Goal: Task Accomplishment & Management: Manage account settings

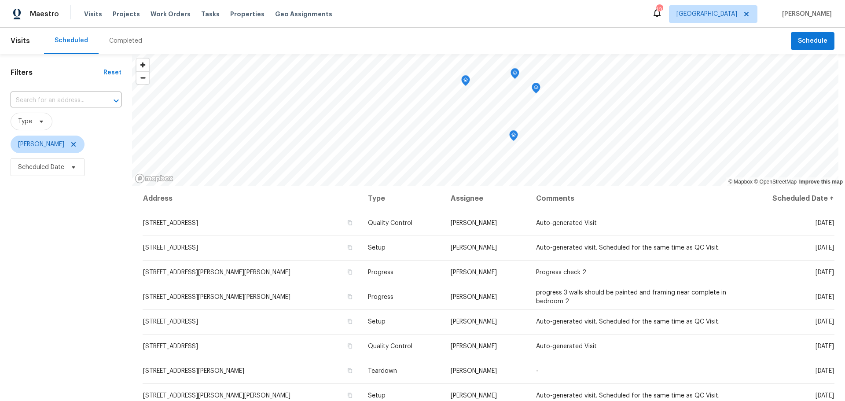
click at [239, 8] on div "Visits Projects Work Orders Tasks Properties Geo Assignments" at bounding box center [213, 14] width 259 height 18
click at [242, 17] on span "Properties" at bounding box center [247, 14] width 34 height 9
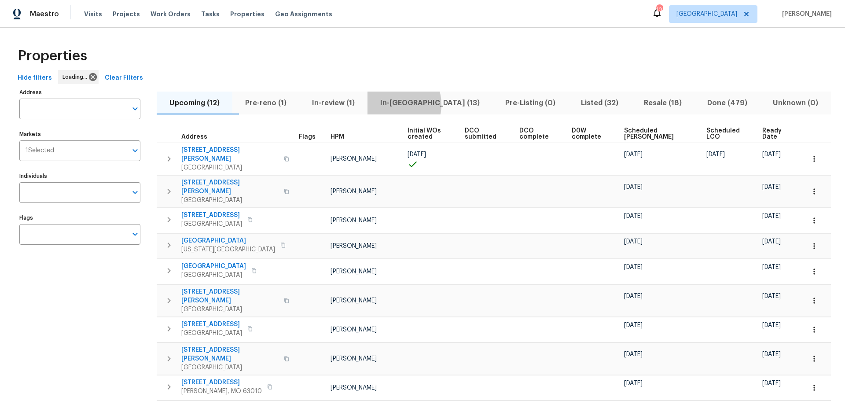
click at [412, 104] on span "In-[GEOGRAPHIC_DATA] (13)" at bounding box center [430, 103] width 114 height 12
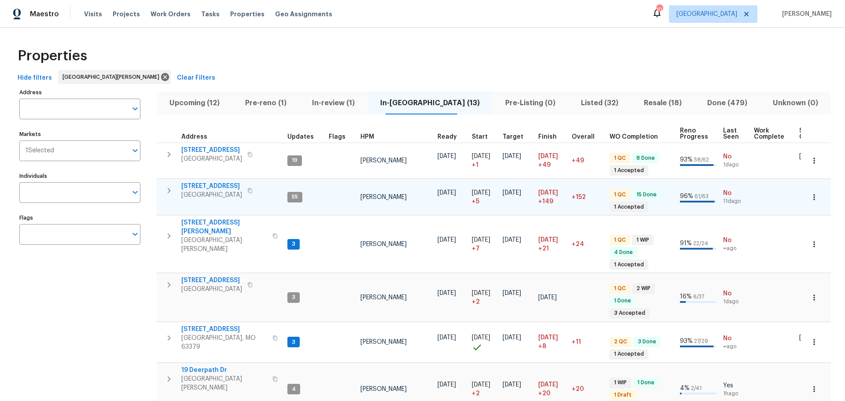
click at [219, 187] on span "120 Birchwood Dr" at bounding box center [211, 186] width 61 height 9
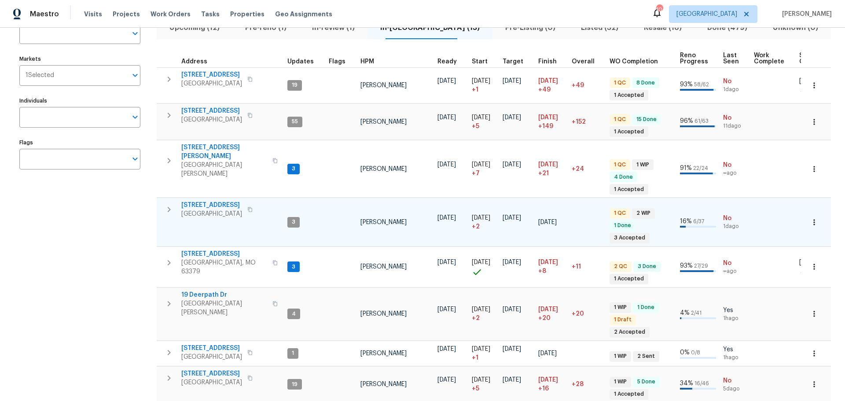
scroll to position [44, 0]
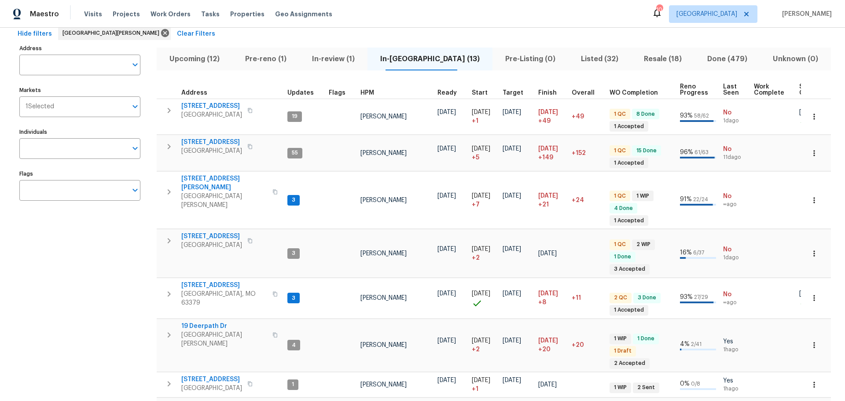
click at [372, 91] on div "HPM" at bounding box center [395, 93] width 70 height 6
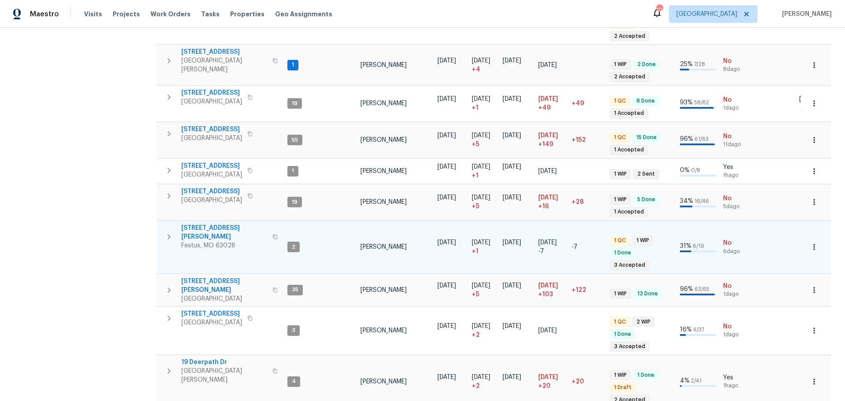
scroll to position [264, 0]
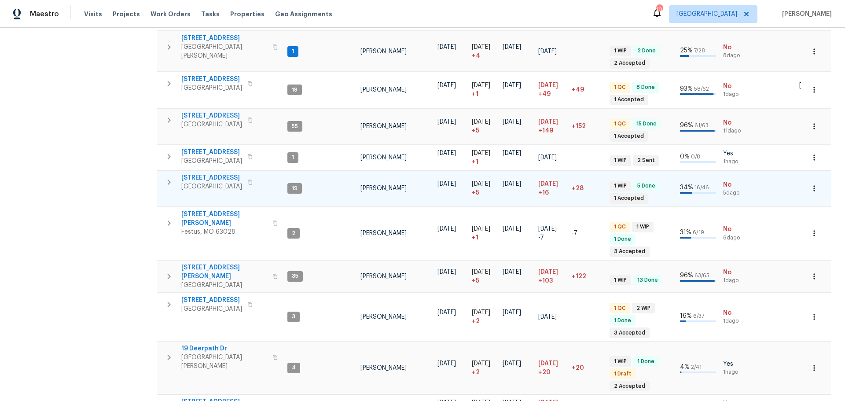
click at [165, 173] on button "button" at bounding box center [169, 182] width 18 height 18
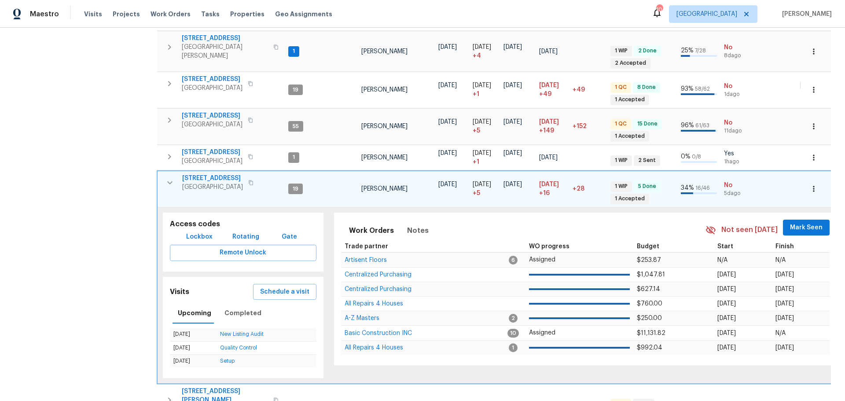
click at [791, 222] on span "Mark Seen" at bounding box center [806, 227] width 33 height 11
click at [173, 177] on icon "button" at bounding box center [170, 182] width 11 height 11
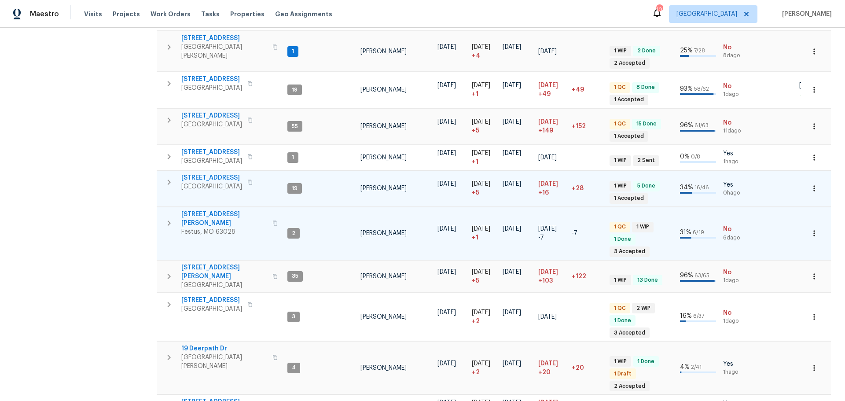
click at [168, 218] on icon "button" at bounding box center [169, 223] width 11 height 11
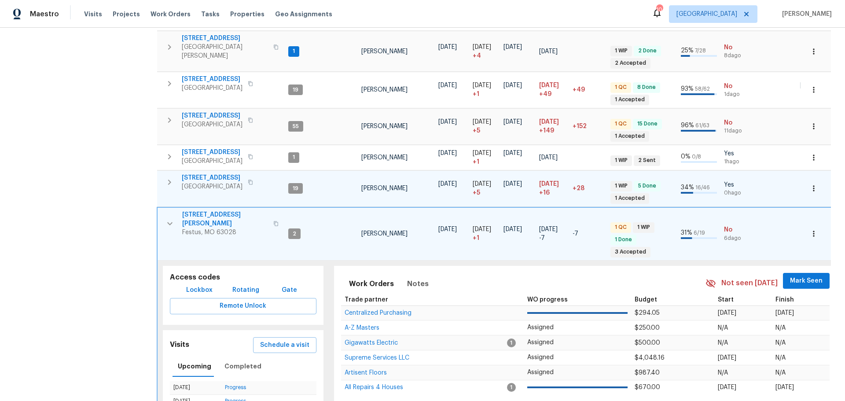
click at [802, 276] on span "Mark Seen" at bounding box center [806, 281] width 33 height 11
click at [172, 218] on icon "button" at bounding box center [170, 223] width 11 height 11
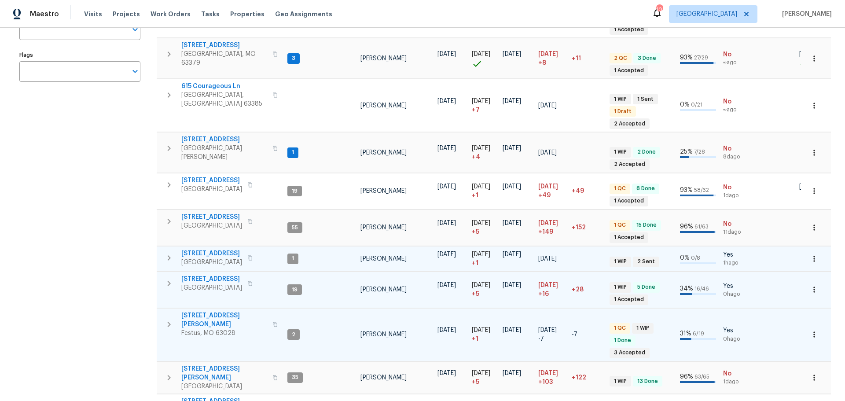
scroll to position [176, 0]
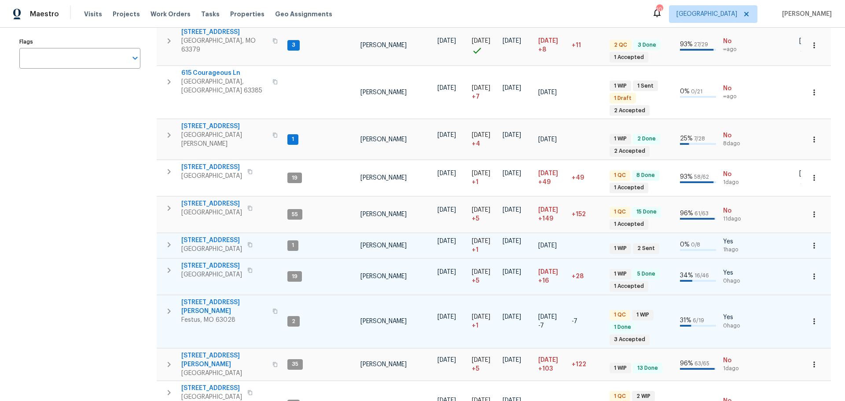
click at [208, 236] on span "912 Mill Creek Dr" at bounding box center [211, 240] width 61 height 9
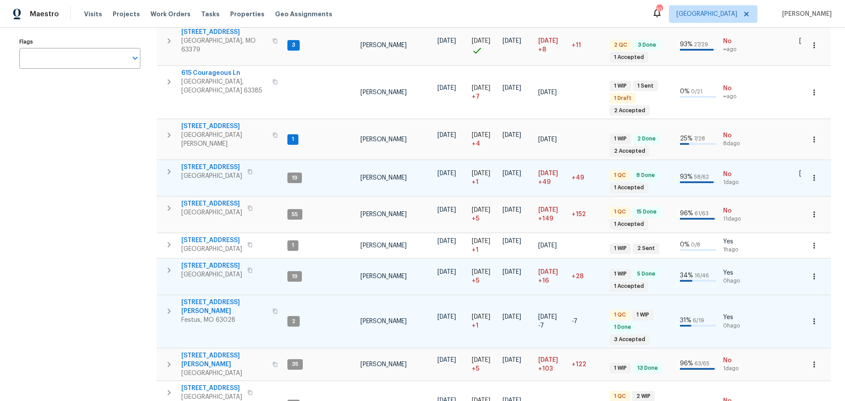
click at [501, 160] on td "08/19/25" at bounding box center [517, 178] width 36 height 36
click at [213, 172] on span "High Ridge, MO 63049" at bounding box center [211, 176] width 61 height 9
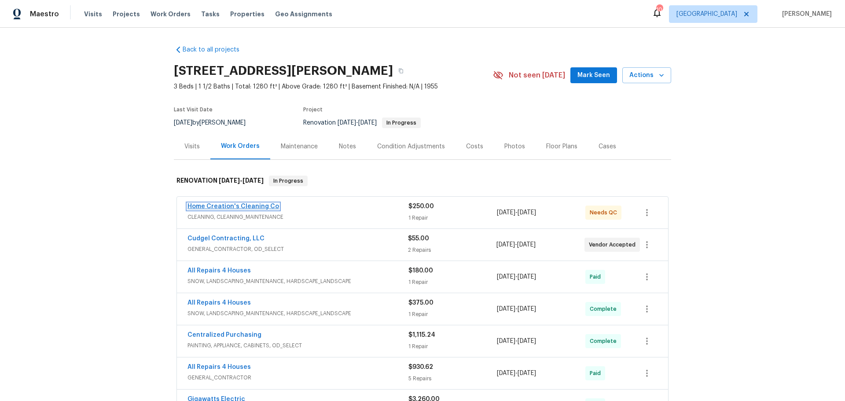
click at [261, 204] on link "Home Creation's Cleaning Co" at bounding box center [234, 206] width 92 height 6
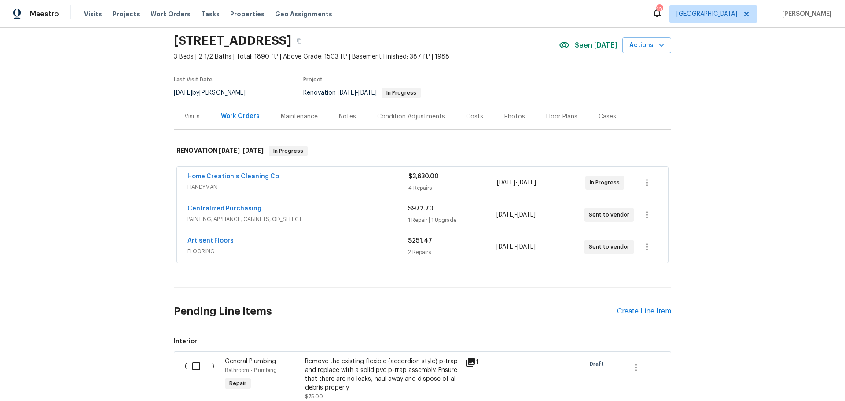
scroll to position [44, 0]
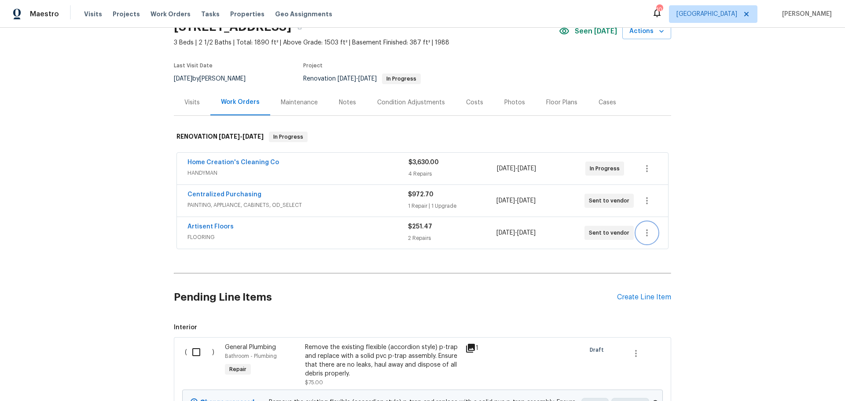
click at [647, 232] on icon "button" at bounding box center [647, 233] width 11 height 11
click at [662, 237] on li "Edit" at bounding box center [680, 233] width 95 height 15
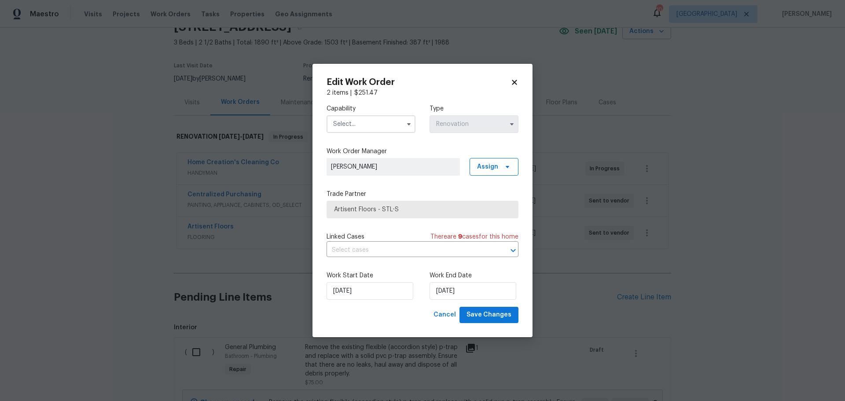
click at [515, 87] on div "Edit Work Order 2 items | $ 251.47 Capability Type Renovation Work Order Manage…" at bounding box center [423, 200] width 192 height 245
click at [513, 84] on icon at bounding box center [514, 82] width 5 height 5
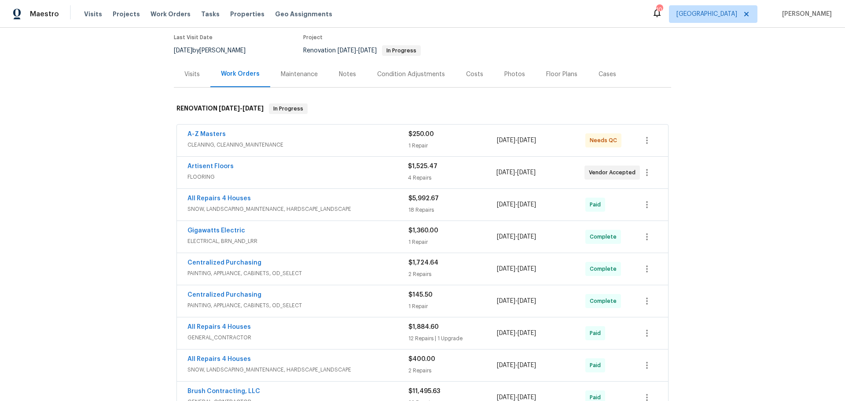
scroll to position [88, 0]
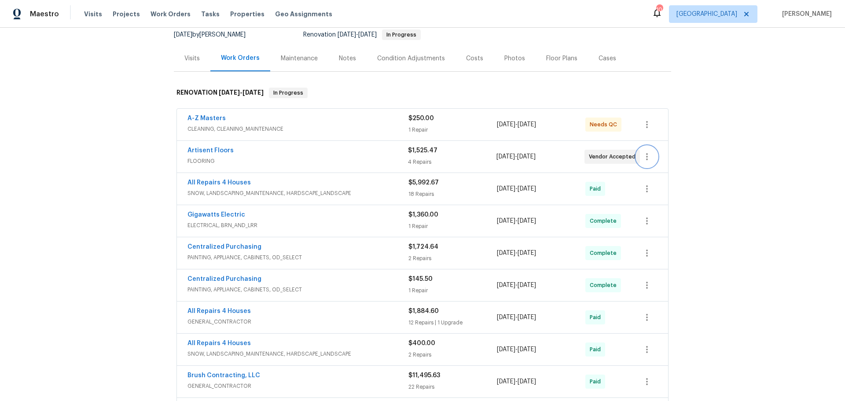
click at [646, 162] on button "button" at bounding box center [646, 156] width 21 height 21
click at [652, 155] on li "Edit" at bounding box center [680, 157] width 95 height 15
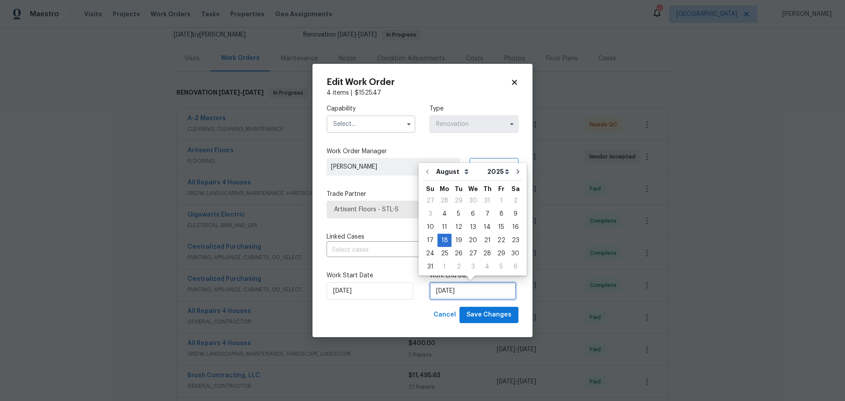
click at [442, 288] on input "8/18/2025" at bounding box center [473, 291] width 87 height 18
click at [515, 171] on icon "Go to next month" at bounding box center [518, 171] width 7 height 7
type input "9/18/2025"
select select "8"
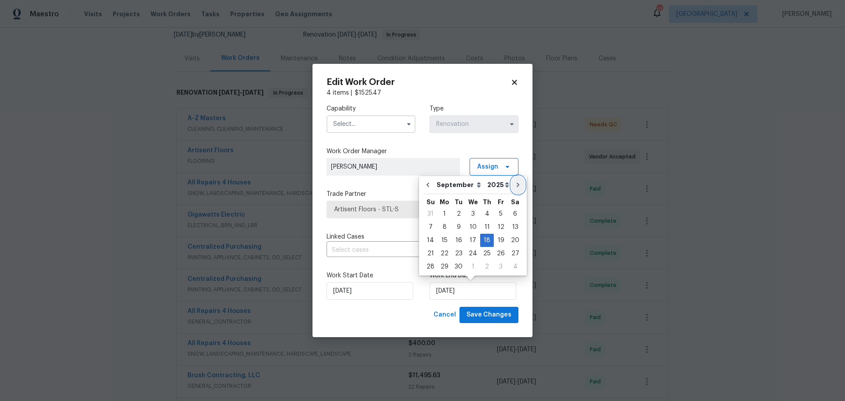
click at [511, 183] on button "Go to next month" at bounding box center [517, 185] width 13 height 18
type input "10/18/2025"
select select "9"
click at [474, 225] on div "8" at bounding box center [473, 227] width 14 height 12
type input "[DATE]"
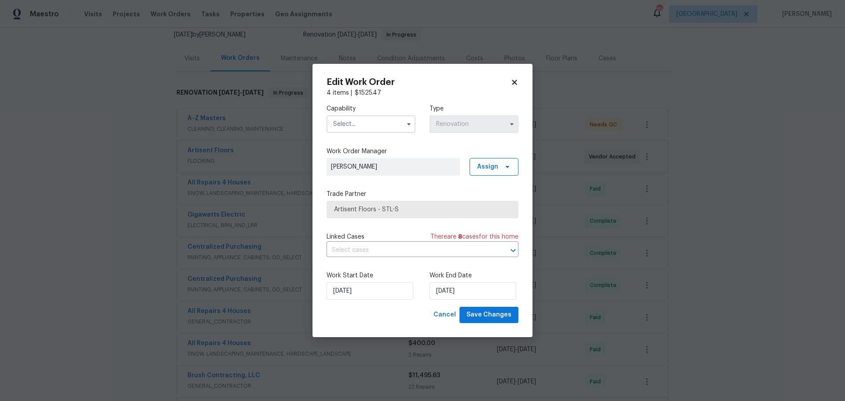
click at [386, 130] on input "text" at bounding box center [371, 124] width 89 height 18
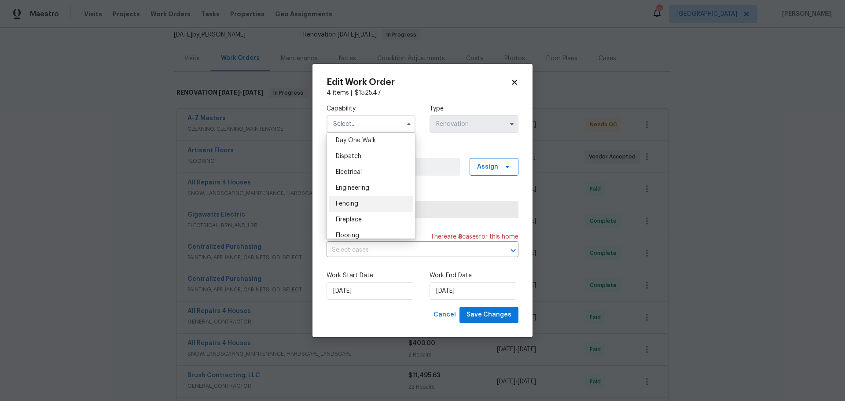
scroll to position [264, 0]
click at [367, 228] on div "Flooring" at bounding box center [371, 221] width 85 height 16
type input "Flooring"
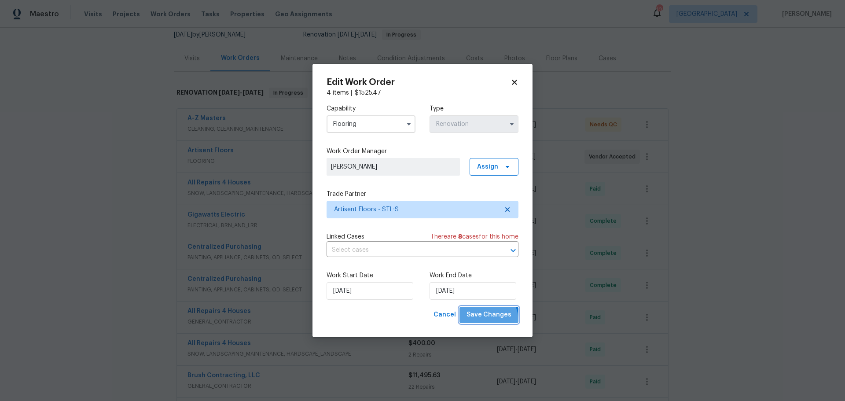
click at [483, 321] on button "Save Changes" at bounding box center [489, 315] width 59 height 16
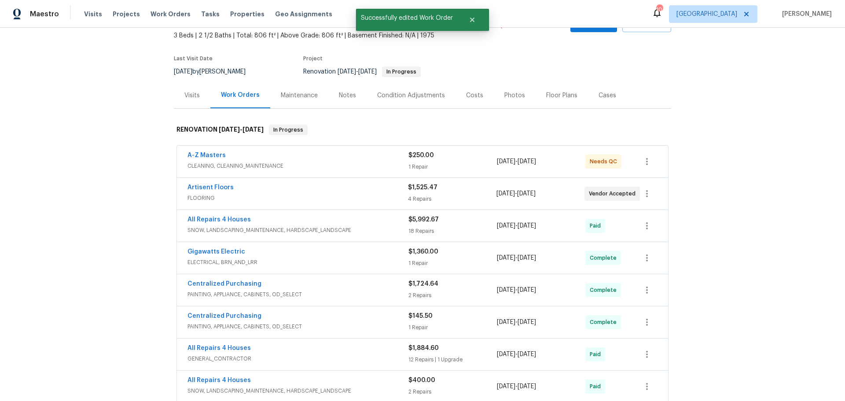
scroll to position [0, 0]
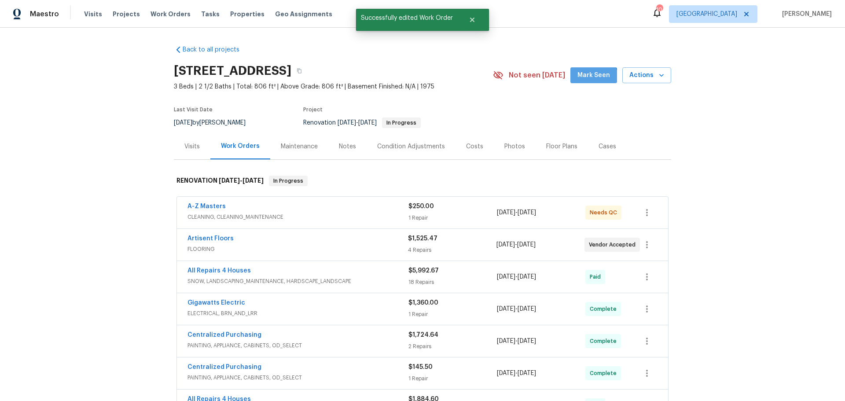
click at [588, 81] on button "Mark Seen" at bounding box center [593, 75] width 47 height 16
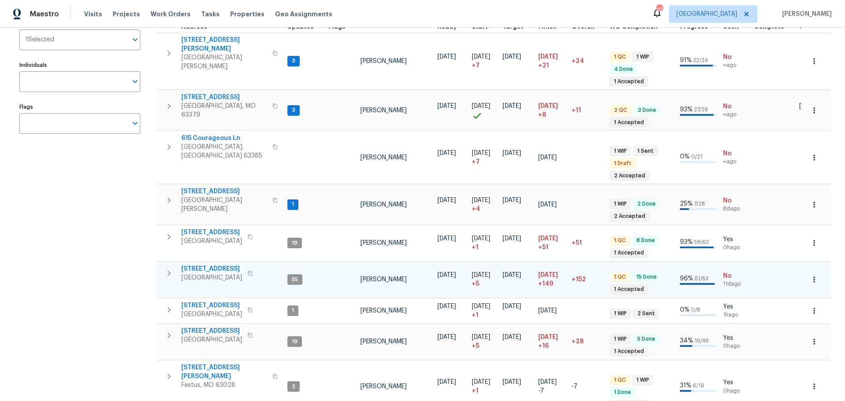
scroll to position [132, 0]
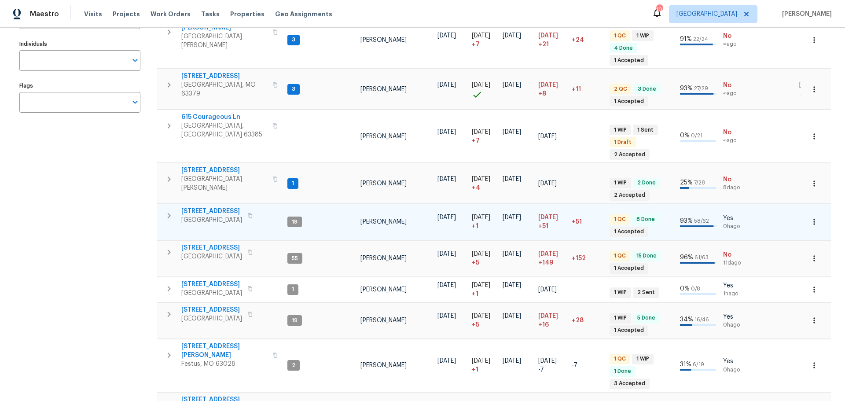
click at [223, 207] on span "[STREET_ADDRESS]" at bounding box center [211, 211] width 61 height 9
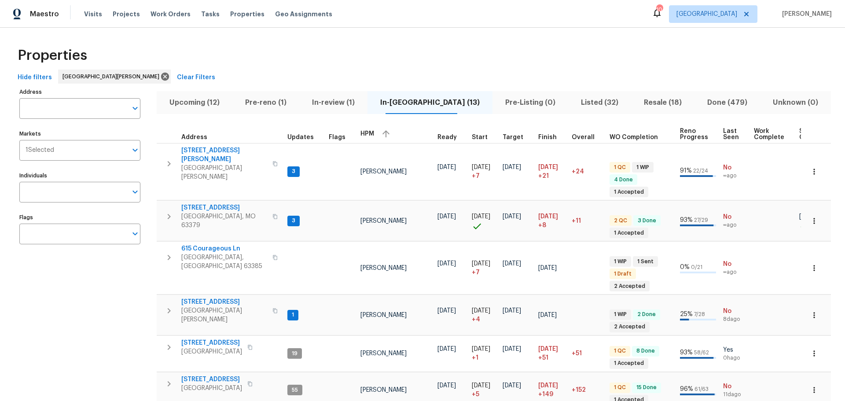
scroll to position [0, 0]
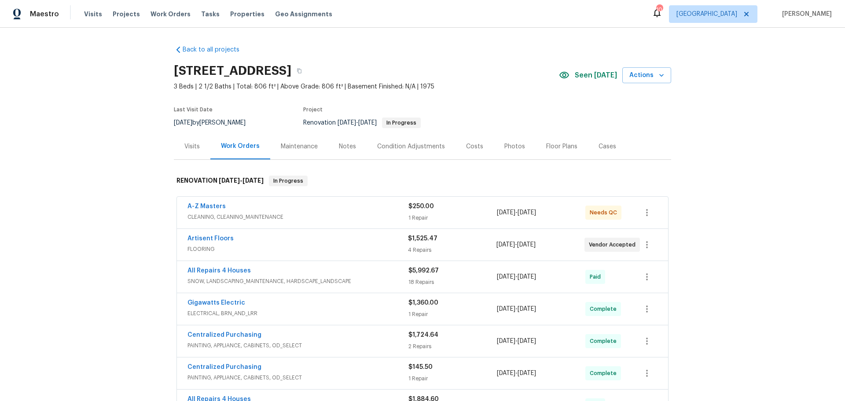
click at [550, 152] on div "Floor Plans" at bounding box center [562, 146] width 52 height 26
